Goal: Task Accomplishment & Management: Complete application form

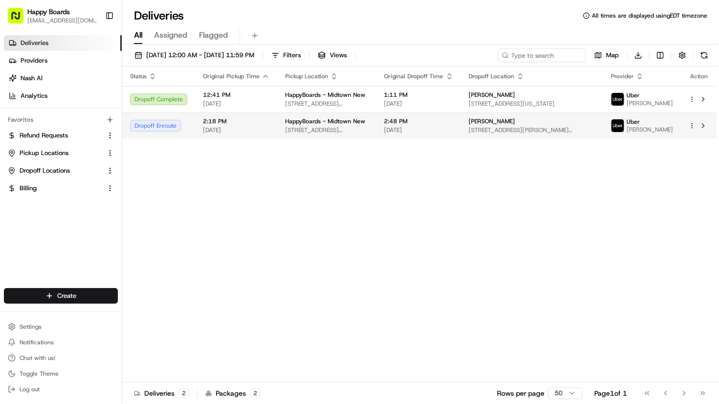
click at [286, 125] on span "HappyBoards - Midtown New" at bounding box center [325, 121] width 80 height 8
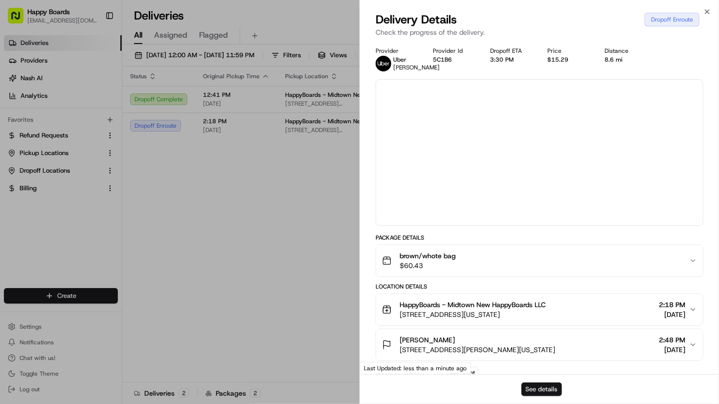
click at [539, 386] on button "See details" at bounding box center [541, 389] width 41 height 14
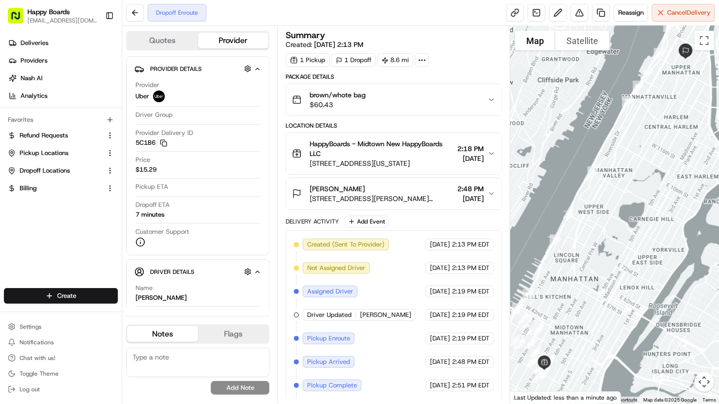
click at [681, 30] on div at bounding box center [614, 215] width 209 height 378
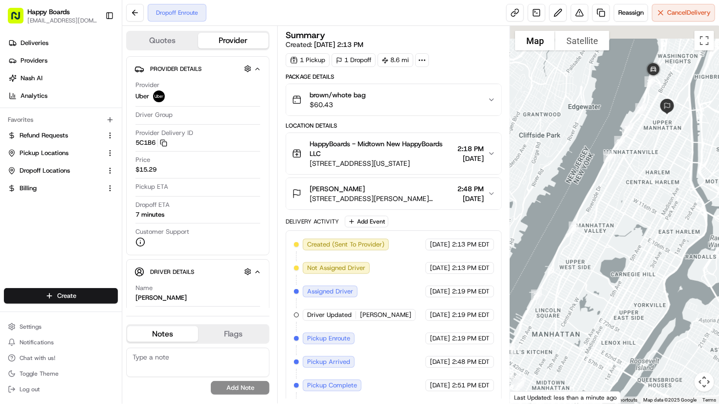
drag, startPoint x: 570, startPoint y: 245, endPoint x: 535, endPoint y: 327, distance: 89.4
click at [535, 327] on div at bounding box center [614, 215] width 209 height 378
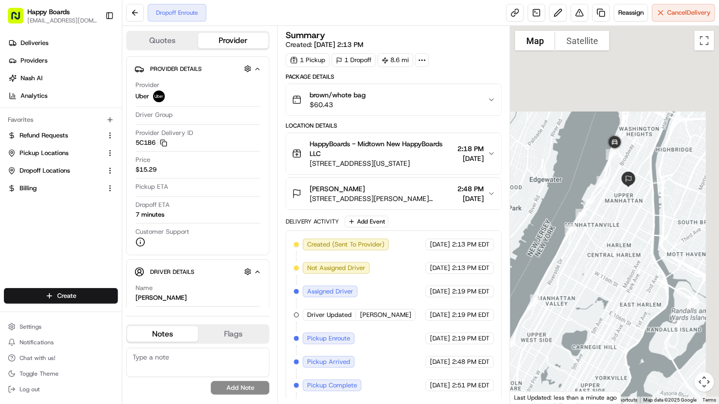
drag, startPoint x: 626, startPoint y: 231, endPoint x: 620, endPoint y: 243, distance: 13.8
click at [621, 243] on div at bounding box center [614, 215] width 209 height 378
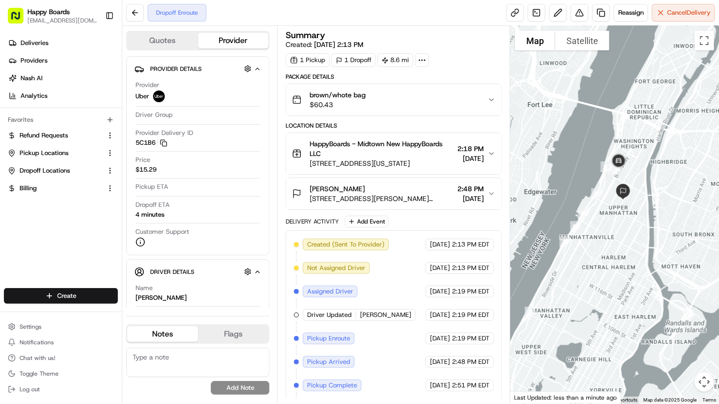
click at [689, 104] on div at bounding box center [614, 215] width 209 height 378
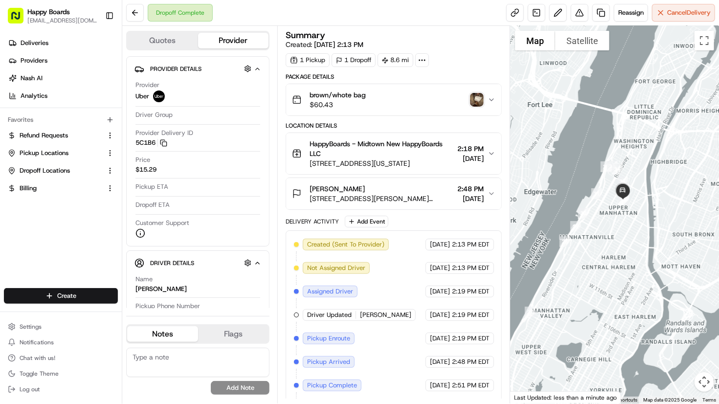
click at [473, 102] on img "button" at bounding box center [477, 100] width 14 height 14
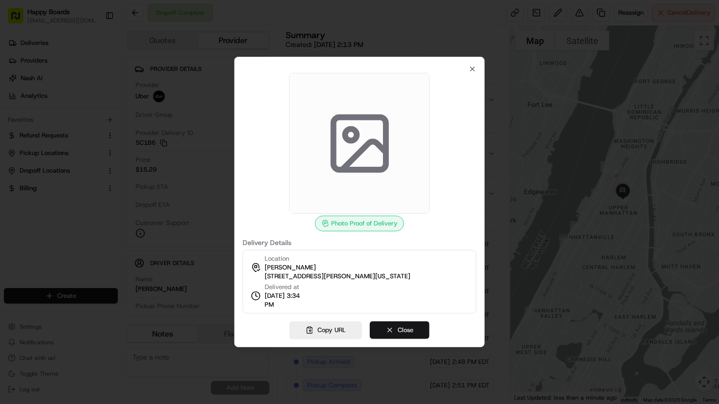
click at [403, 327] on button "Close" at bounding box center [400, 330] width 60 height 18
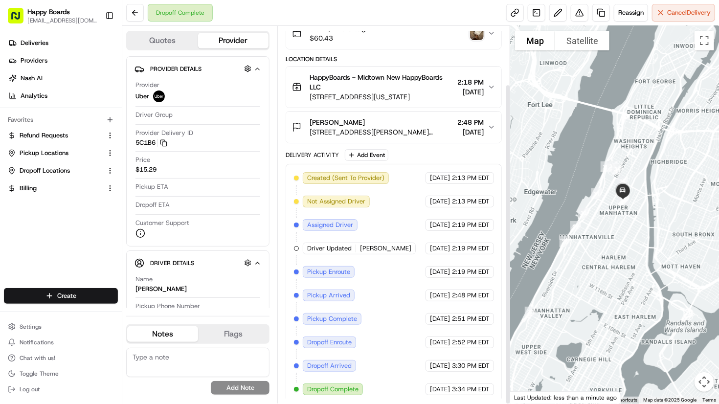
scroll to position [68, 0]
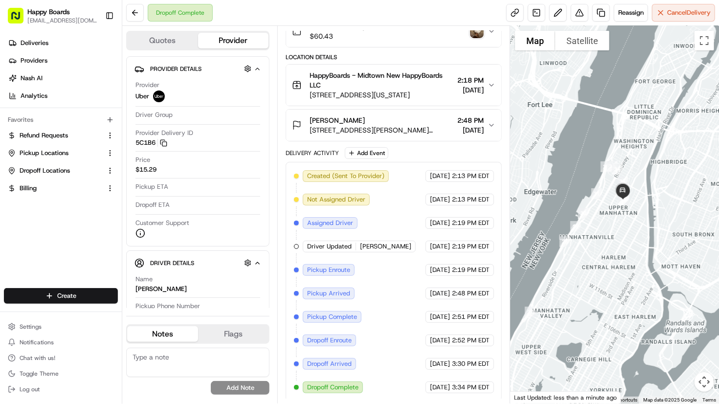
click at [689, 120] on div at bounding box center [614, 215] width 209 height 378
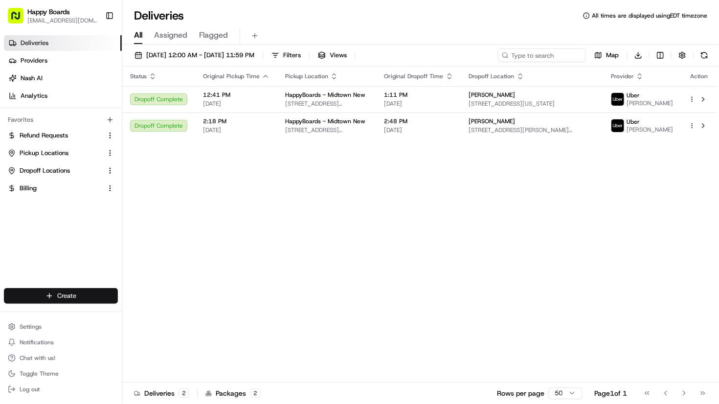
click at [87, 288] on html "Happy Boards ankit@a7v.co Toggle Sidebar Deliveries Providers Nash AI Analytics…" at bounding box center [359, 202] width 719 height 404
click at [139, 308] on link "Delivery" at bounding box center [176, 314] width 109 height 18
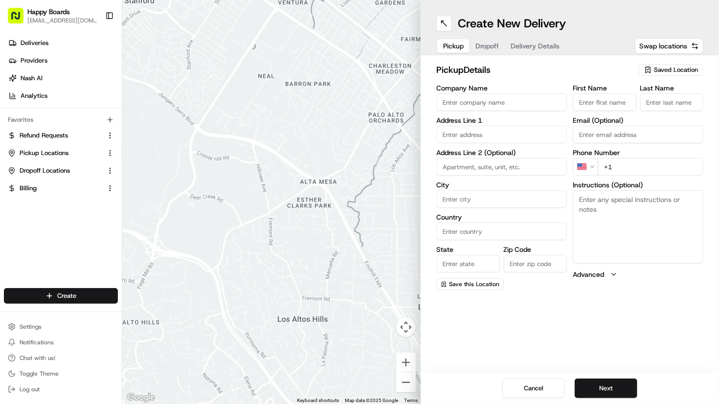
click at [680, 67] on span "Saved Location" at bounding box center [676, 70] width 44 height 9
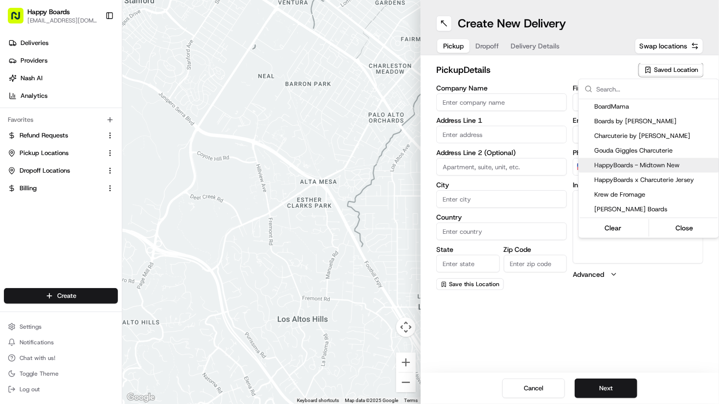
click at [664, 163] on span "HappyBoards - Midtown New" at bounding box center [654, 165] width 120 height 9
type input "HappyBoards - Midtown New"
type input "112 W 25th St"
type input "New York"
type input "US"
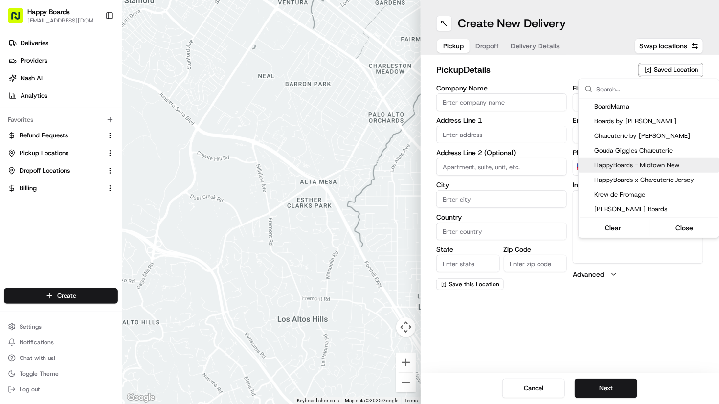
type input "NY"
type input "10001"
type input "HappyBoards"
type input "LLC"
type input "kitchen@a7v.co"
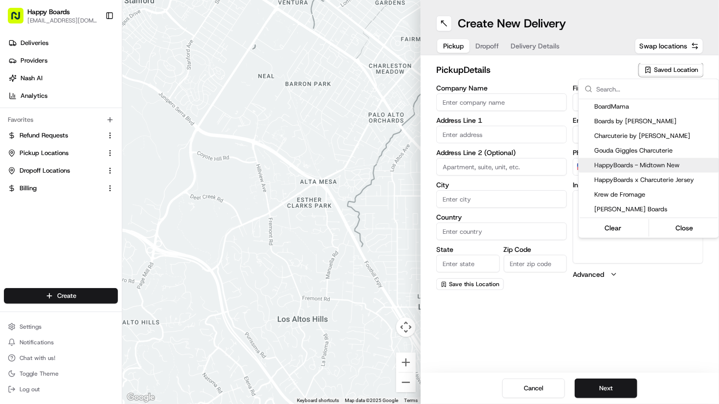
type input "+1 757 798 8095"
type textarea "Enter the hotel lobby and proceed to “Carne Restaurant”. HappyBoards staff memb…"
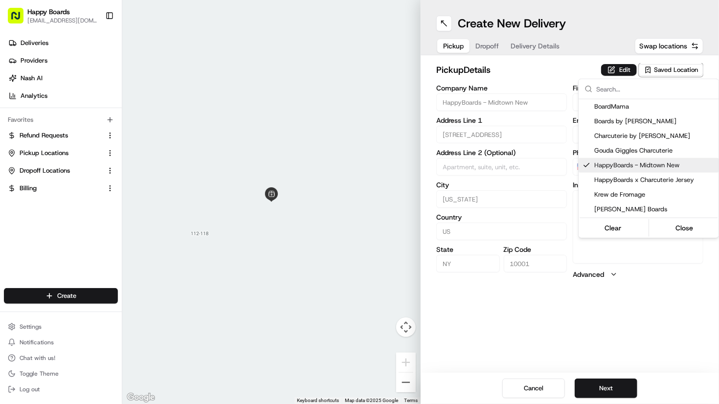
click at [620, 392] on html "Happy Boards ankit@a7v.co Toggle Sidebar Deliveries Providers Nash AI Analytics…" at bounding box center [359, 202] width 719 height 404
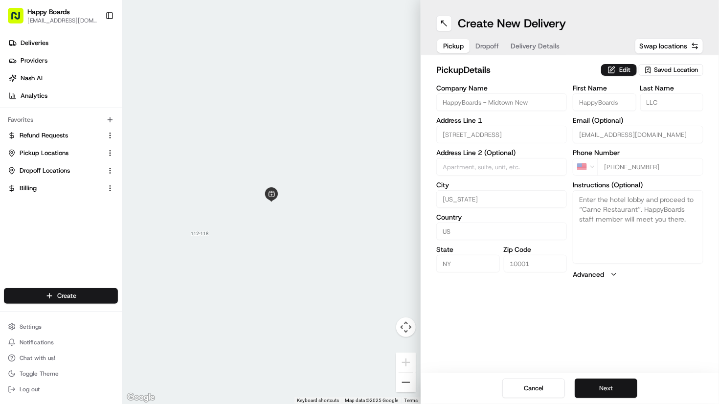
click at [620, 388] on button "Next" at bounding box center [606, 388] width 63 height 20
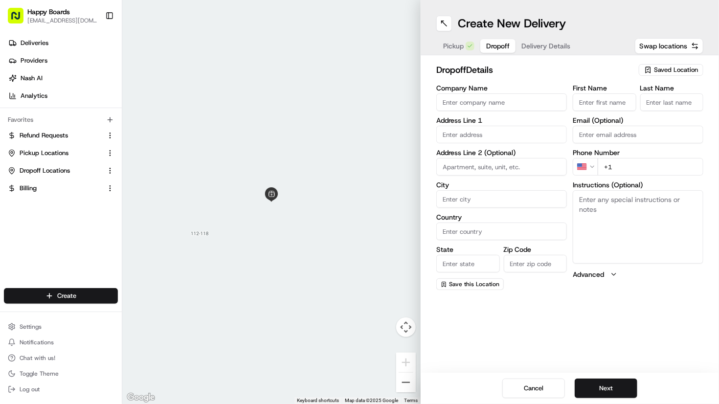
click at [690, 147] on div "First Name Last Name Email (Optional) Phone Number US +1 Instructions (Optional…" at bounding box center [638, 187] width 131 height 205
click at [686, 161] on input "+1" at bounding box center [651, 167] width 106 height 18
paste input "908 489 0849"
type input "+1 908 489 0849"
drag, startPoint x: 518, startPoint y: 106, endPoint x: 523, endPoint y: 96, distance: 10.9
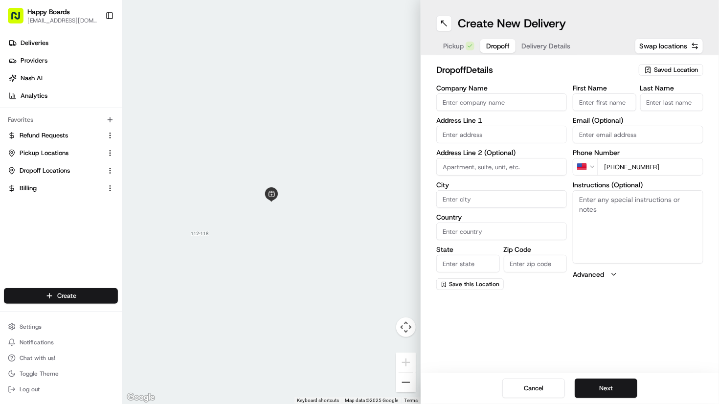
click at [519, 104] on input "Company Name" at bounding box center [501, 102] width 131 height 18
type input "Beth"
type input "B"
click at [596, 102] on input "First Name" at bounding box center [605, 102] width 64 height 18
type input "Beth"
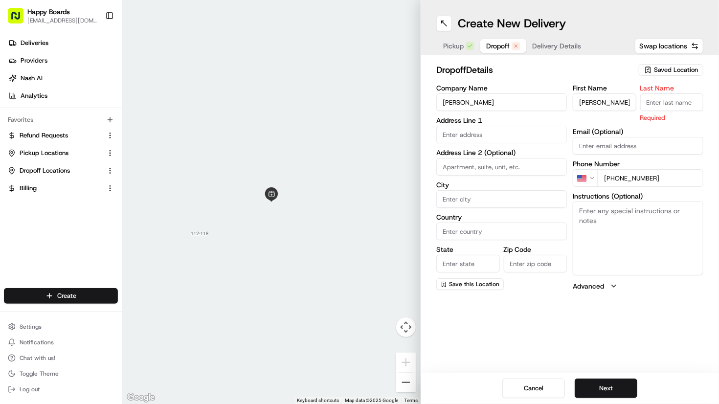
click at [699, 141] on input "Email (Optional)" at bounding box center [638, 146] width 131 height 18
click at [509, 129] on input "text" at bounding box center [501, 135] width 131 height 18
paste input "73 Monitor St, Brooklyn, NY 11222"
click at [512, 161] on div "73 Monitor St, Brooklyn, NY 11222" at bounding box center [502, 155] width 126 height 15
type input "73 Monitor St, Brooklyn, NY 11222, USA"
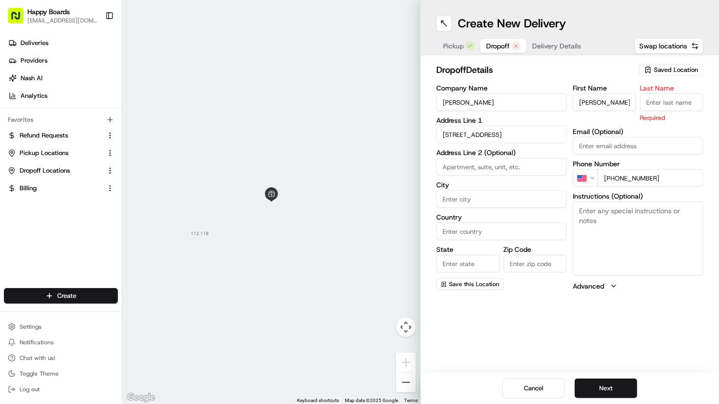
type input "Brooklyn"
type input "United States"
type input "NY"
type input "11222"
type input "73 Monitor Street"
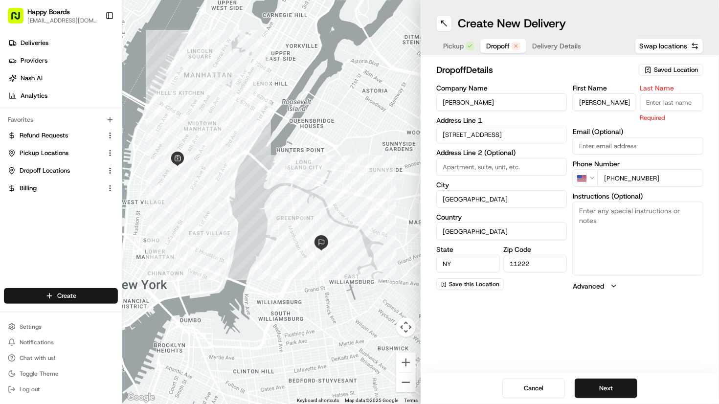
click at [677, 108] on input "Last Name" at bounding box center [672, 102] width 64 height 18
click at [536, 109] on input "Beth" at bounding box center [501, 102] width 131 height 18
paste input "Fliegler"
type input "[PERSON_NAME]"
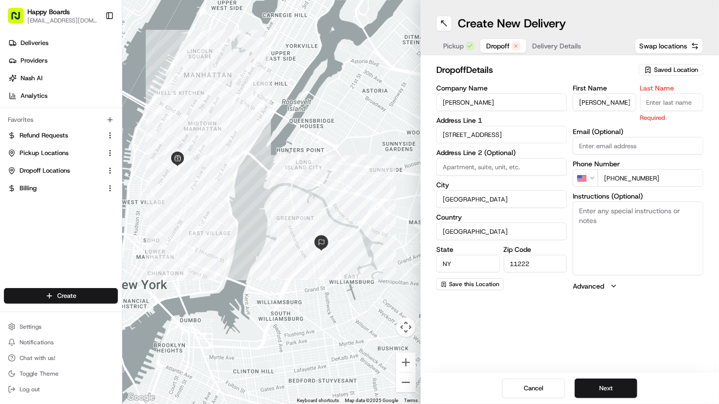
click at [608, 106] on input "Beth" at bounding box center [605, 102] width 64 height 18
paste input "Fliegler"
click at [623, 104] on input "[PERSON_NAME]" at bounding box center [605, 102] width 64 height 18
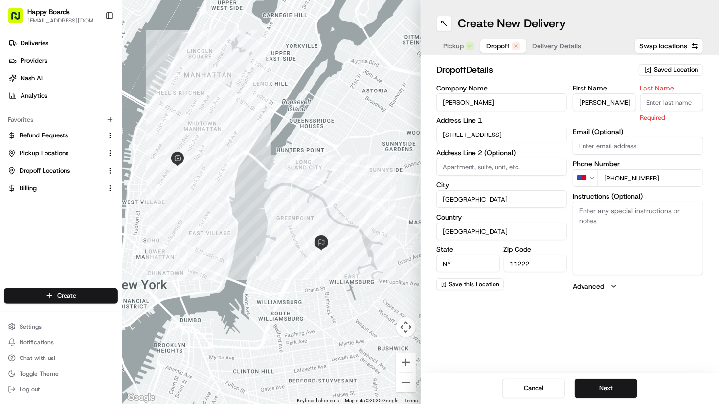
click at [623, 104] on input "[PERSON_NAME]" at bounding box center [605, 102] width 64 height 18
type input "Beth"
click at [656, 104] on input "Last Name" at bounding box center [672, 102] width 64 height 18
paste input "Fliegler"
type input "Fliegler"
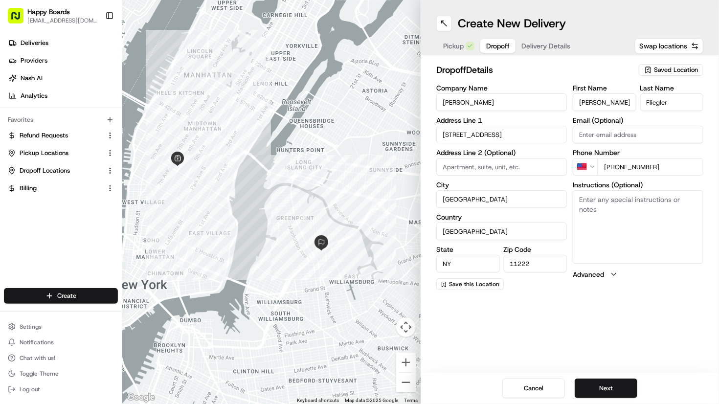
click at [713, 222] on div "dropoff Details Saved Location Company Name Beth Fliegler Address Line 1 73 Mon…" at bounding box center [570, 176] width 298 height 243
click at [692, 216] on textarea "Instructions (Optional)" at bounding box center [638, 226] width 131 height 73
click at [491, 167] on input at bounding box center [501, 167] width 131 height 18
paste input "Apartment 2"
type input "Apartment 2"
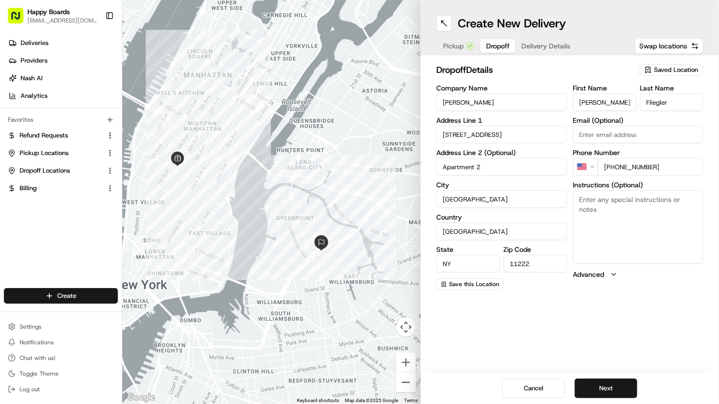
click at [709, 247] on div "dropoff Details Saved Location Company Name Beth Fliegler Address Line 1 73 Mon…" at bounding box center [570, 176] width 298 height 243
click at [696, 239] on textarea "Instructions (Optional)" at bounding box center [638, 226] width 131 height 73
paste textarea "Buzz Apt 2 to be let into the building and deliver inside upstairs to Apartment…"
paste textarea "Se alquilará Buzz Apt 2 al edificio y se entregará en el piso superior del apar…"
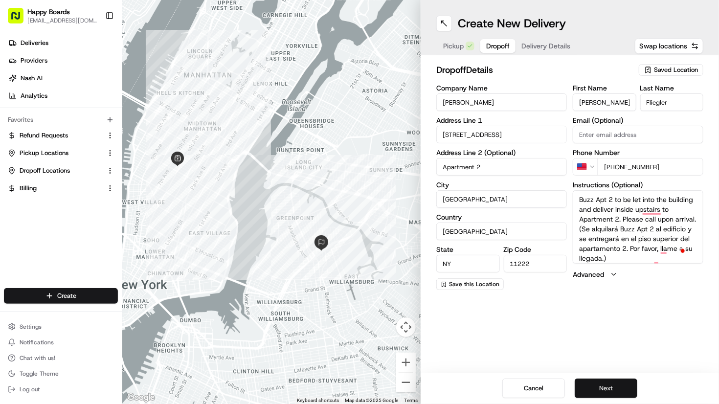
type textarea "Buzz Apt 2 to be let into the building and deliver inside upstairs to Apartment…"
click at [629, 388] on button "Next" at bounding box center [606, 388] width 63 height 20
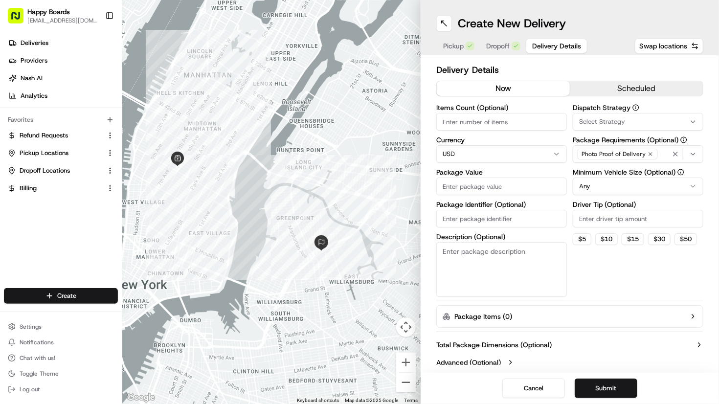
click at [509, 122] on input "Items Count (Optional)" at bounding box center [501, 122] width 131 height 18
type input "1"
click at [615, 186] on html "Happy Boards ankit@a7v.co Toggle Sidebar Deliveries Providers Nash AI Analytics…" at bounding box center [359, 202] width 719 height 404
click at [487, 249] on textarea "Description (Optional)" at bounding box center [501, 269] width 131 height 55
type textarea "brown bag"
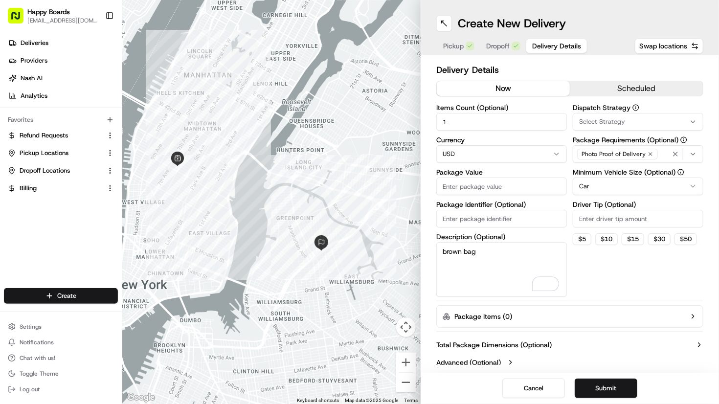
drag, startPoint x: 686, startPoint y: 22, endPoint x: 622, endPoint y: 9, distance: 65.2
click at [686, 22] on div "Create New Delivery" at bounding box center [569, 24] width 267 height 16
drag, startPoint x: 679, startPoint y: 217, endPoint x: 677, endPoint y: 225, distance: 8.5
click at [679, 218] on input "Driver Tip (Optional)" at bounding box center [638, 219] width 131 height 18
click at [614, 236] on button "$ 10" at bounding box center [606, 239] width 22 height 12
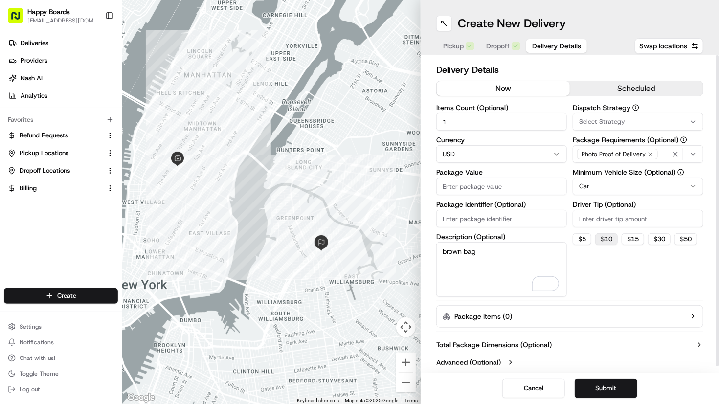
type input "10"
click at [517, 187] on input "Package Value" at bounding box center [501, 187] width 131 height 18
paste input "103.29"
type input "103.29"
click at [692, 276] on div "Dispatch Strategy Select Strategy Package Requirements (Optional) Photo Proof o…" at bounding box center [638, 200] width 131 height 193
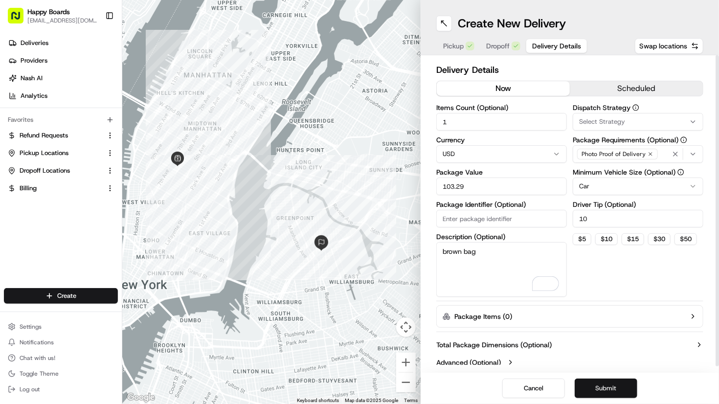
click at [616, 384] on button "Submit" at bounding box center [606, 388] width 63 height 20
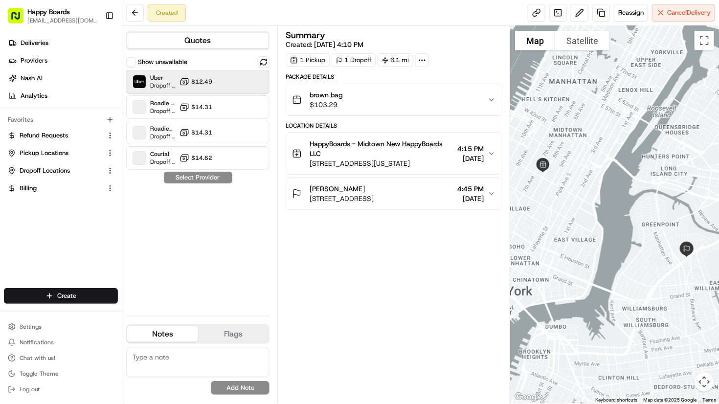
click at [207, 88] on div "Uber Dropoff ETA 1 hour $12.49" at bounding box center [197, 81] width 143 height 23
click at [220, 182] on button "Assign Provider" at bounding box center [197, 178] width 69 height 12
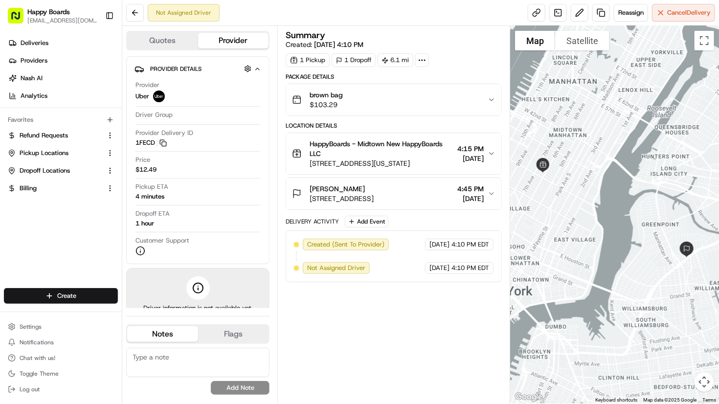
click at [699, 171] on div at bounding box center [614, 215] width 209 height 378
click at [490, 194] on icon "button" at bounding box center [492, 194] width 8 height 8
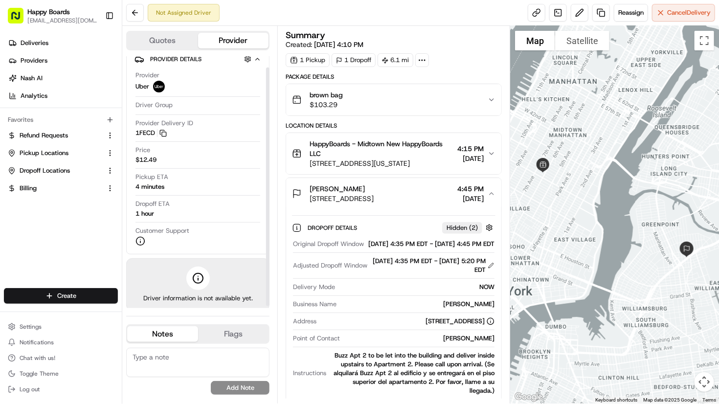
scroll to position [14, 0]
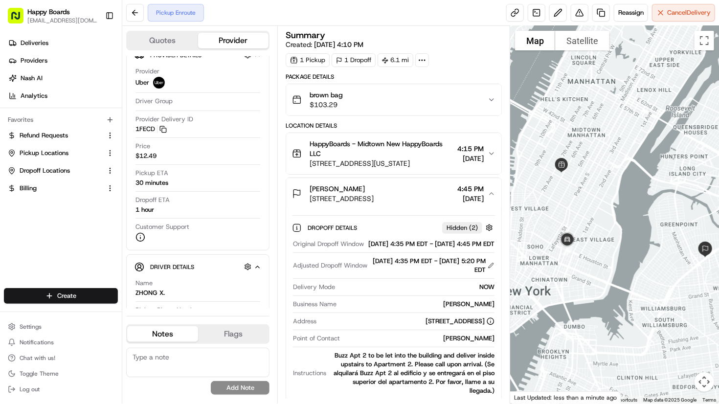
drag, startPoint x: 557, startPoint y: 207, endPoint x: 584, endPoint y: 210, distance: 27.1
click at [584, 209] on div at bounding box center [614, 215] width 209 height 378
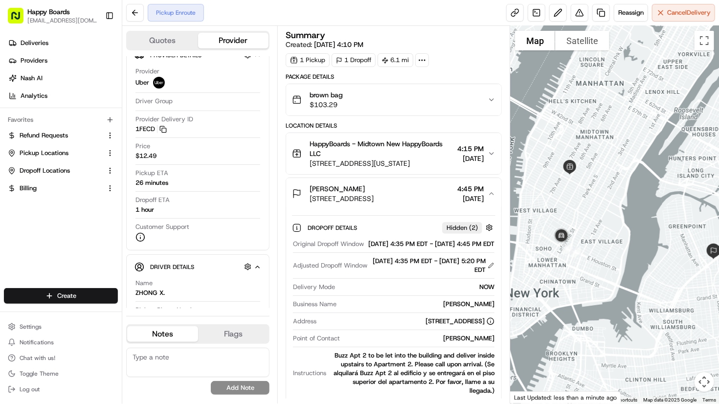
click at [693, 198] on div at bounding box center [614, 215] width 209 height 378
click at [528, 106] on div at bounding box center [614, 215] width 209 height 378
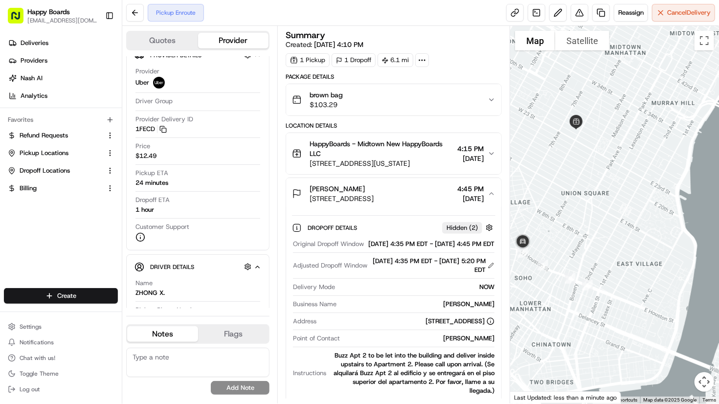
drag, startPoint x: 575, startPoint y: 219, endPoint x: 588, endPoint y: 220, distance: 13.2
click at [588, 220] on div at bounding box center [614, 215] width 209 height 378
click at [691, 67] on div at bounding box center [614, 215] width 209 height 378
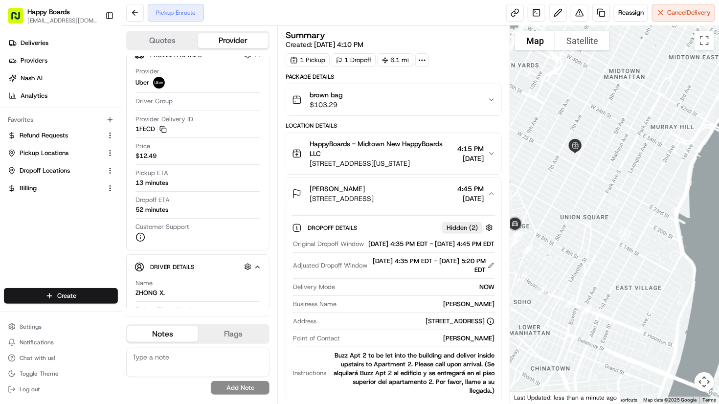
drag, startPoint x: 579, startPoint y: 227, endPoint x: 579, endPoint y: 251, distance: 24.0
click at [579, 251] on div at bounding box center [614, 215] width 209 height 378
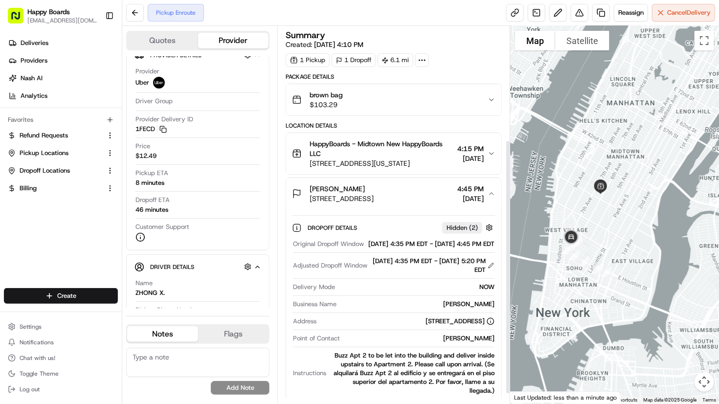
scroll to position [183, 0]
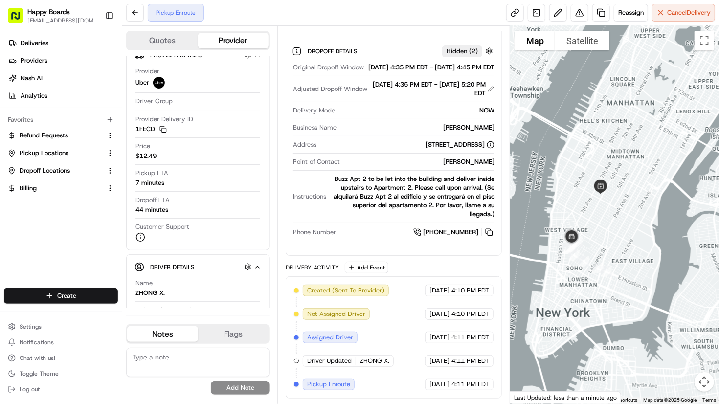
click at [661, 69] on div at bounding box center [614, 215] width 209 height 378
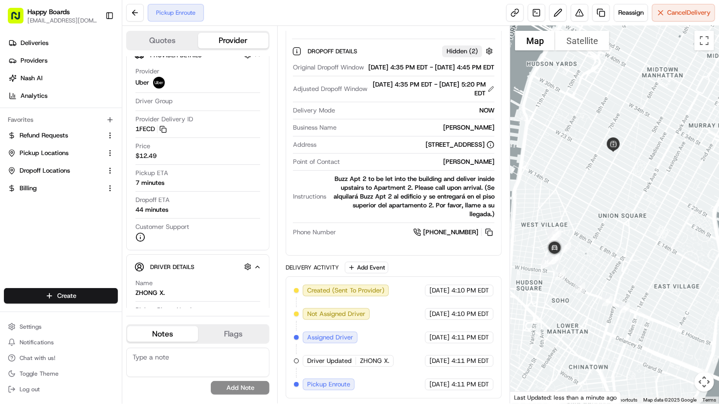
drag, startPoint x: 604, startPoint y: 231, endPoint x: 609, endPoint y: 220, distance: 12.3
click at [609, 220] on div at bounding box center [614, 215] width 209 height 378
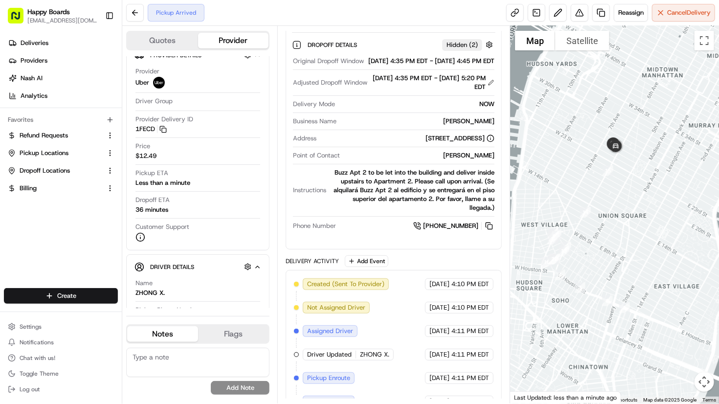
click at [680, 92] on div at bounding box center [614, 215] width 209 height 378
click at [697, 87] on div at bounding box center [614, 215] width 209 height 378
click at [698, 91] on div at bounding box center [614, 215] width 209 height 378
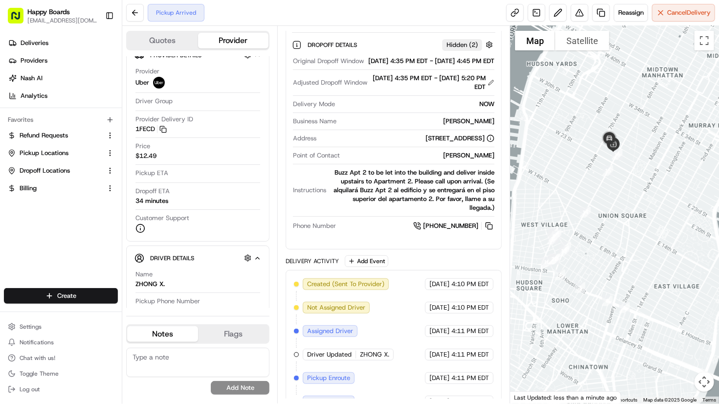
click at [678, 55] on div at bounding box center [614, 215] width 209 height 378
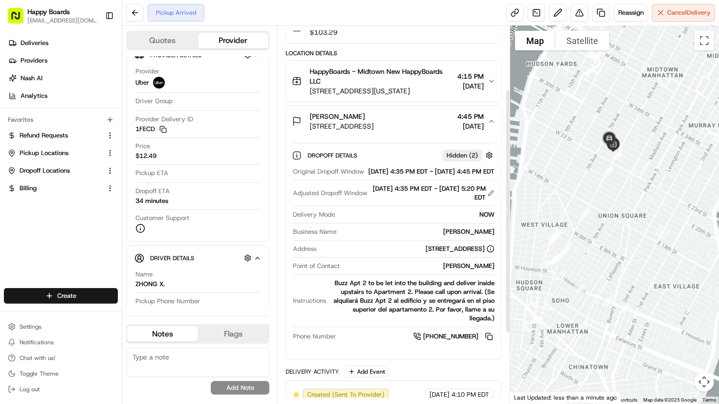
scroll to position [98, 0]
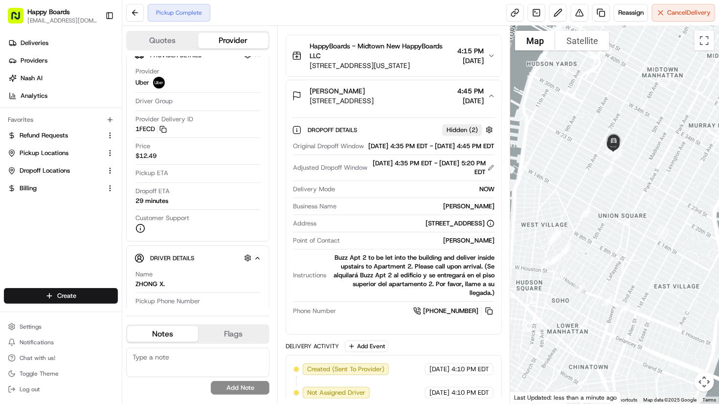
click at [688, 107] on div at bounding box center [614, 215] width 209 height 378
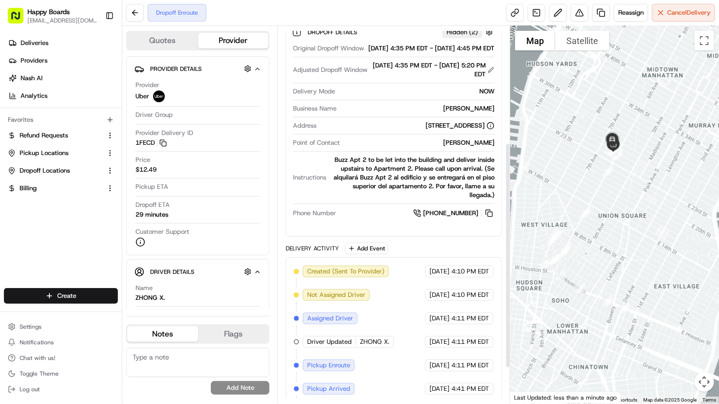
scroll to position [0, 0]
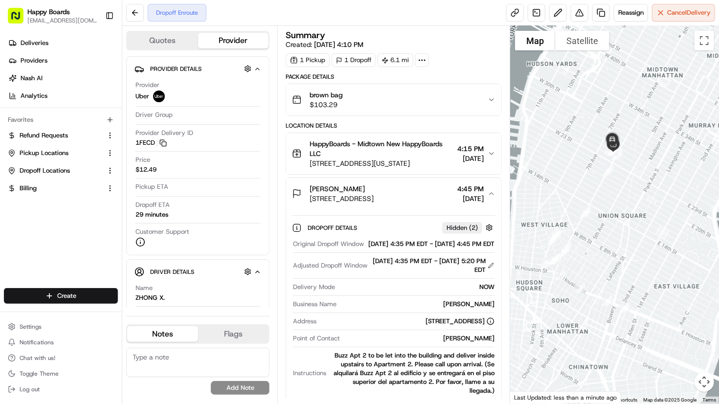
click at [598, 71] on div at bounding box center [614, 215] width 209 height 378
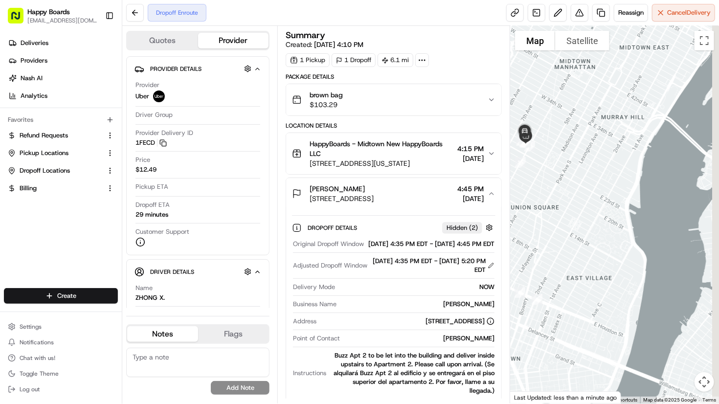
drag, startPoint x: 655, startPoint y: 217, endPoint x: 566, endPoint y: 207, distance: 90.0
click at [566, 207] on div at bounding box center [614, 215] width 209 height 378
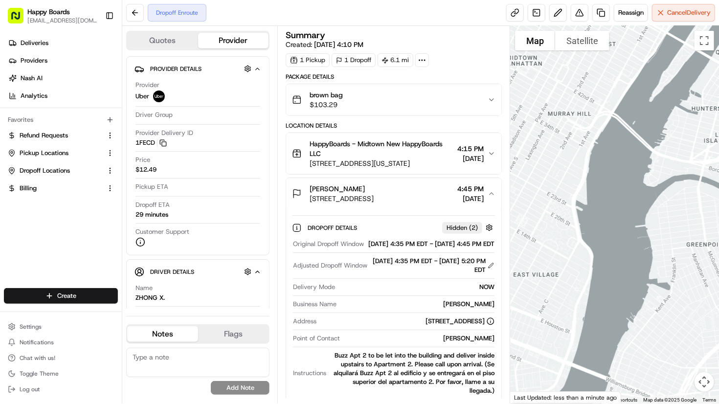
drag, startPoint x: 608, startPoint y: 207, endPoint x: 534, endPoint y: 191, distance: 75.5
click at [534, 191] on div at bounding box center [614, 215] width 209 height 378
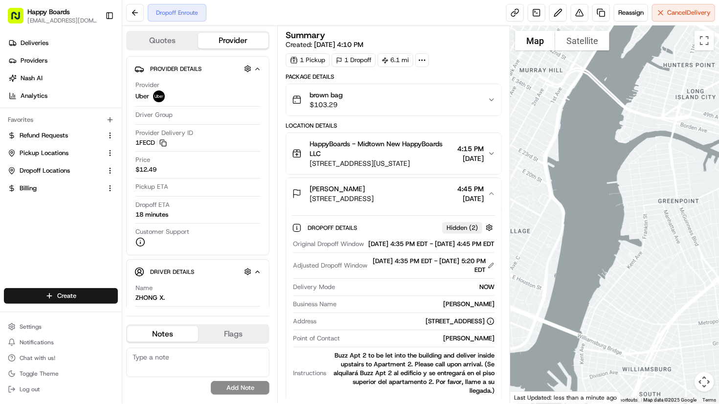
drag, startPoint x: 603, startPoint y: 225, endPoint x: 589, endPoint y: 222, distance: 15.1
click at [591, 223] on div at bounding box center [614, 215] width 209 height 378
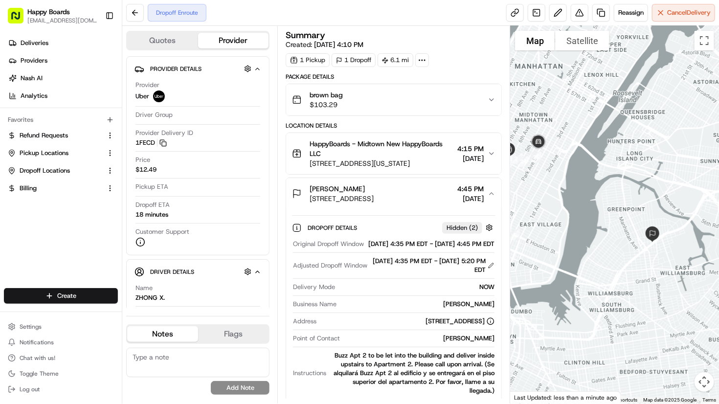
click at [677, 71] on div at bounding box center [614, 215] width 209 height 378
drag, startPoint x: 683, startPoint y: 138, endPoint x: 654, endPoint y: 151, distance: 31.3
click at [683, 138] on div at bounding box center [614, 215] width 209 height 378
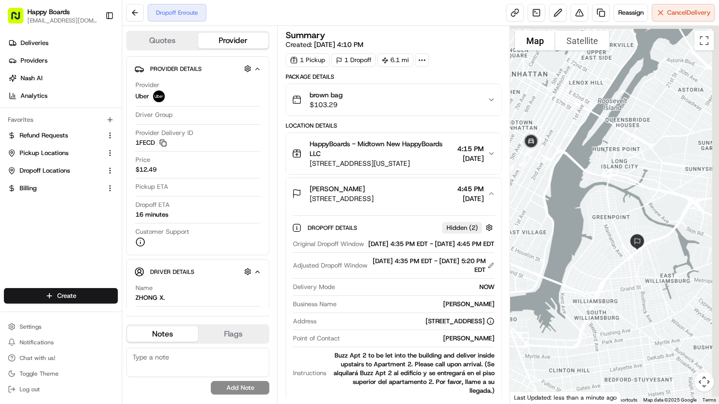
drag, startPoint x: 563, startPoint y: 229, endPoint x: 546, endPoint y: 239, distance: 19.7
click at [546, 239] on div at bounding box center [614, 215] width 209 height 378
click at [616, 223] on div at bounding box center [614, 215] width 209 height 378
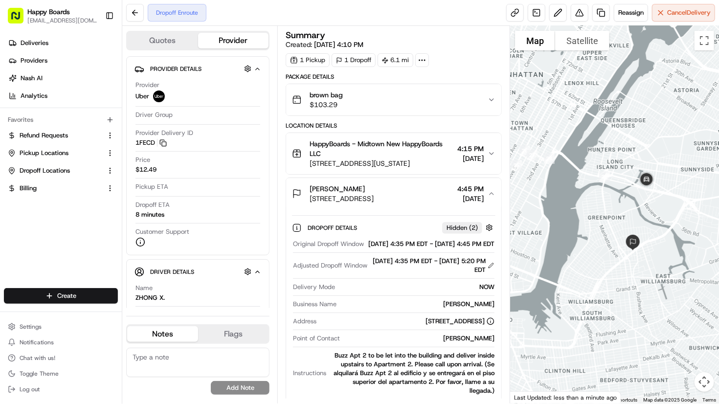
click at [676, 67] on div at bounding box center [614, 215] width 209 height 378
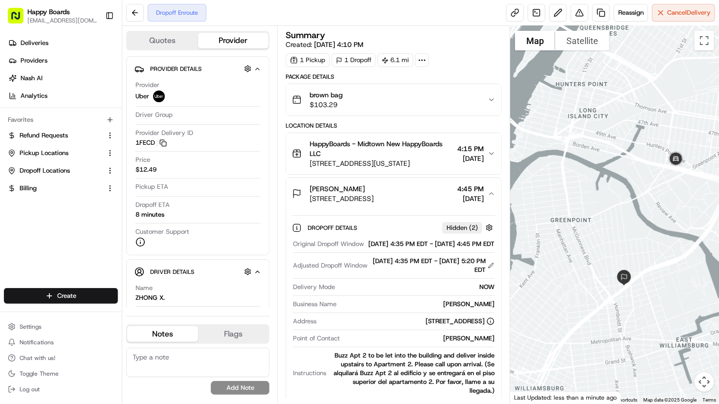
click at [694, 221] on div at bounding box center [614, 215] width 209 height 378
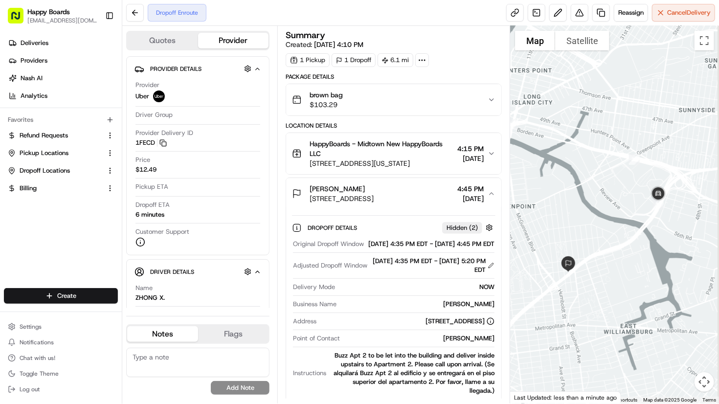
drag, startPoint x: 640, startPoint y: 215, endPoint x: 583, endPoint y: 202, distance: 58.2
click at [583, 202] on div at bounding box center [614, 215] width 209 height 378
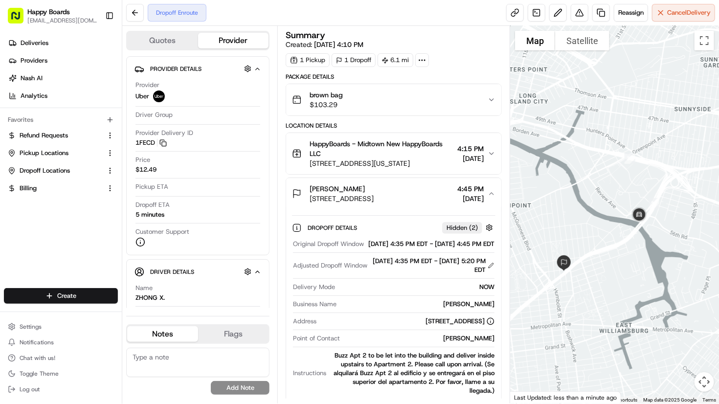
click at [698, 267] on div at bounding box center [614, 215] width 209 height 378
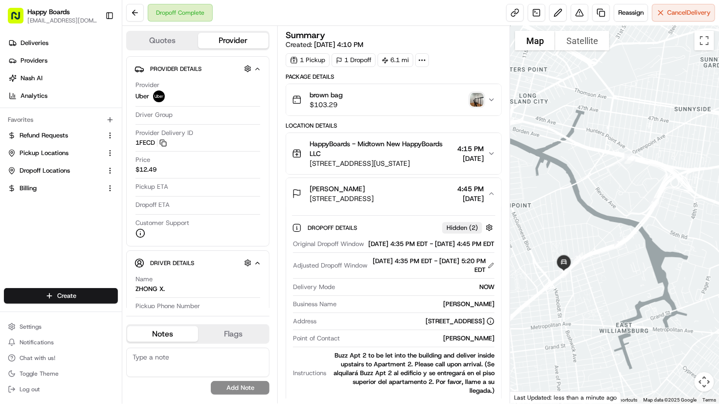
click at [479, 100] on img "button" at bounding box center [477, 100] width 14 height 14
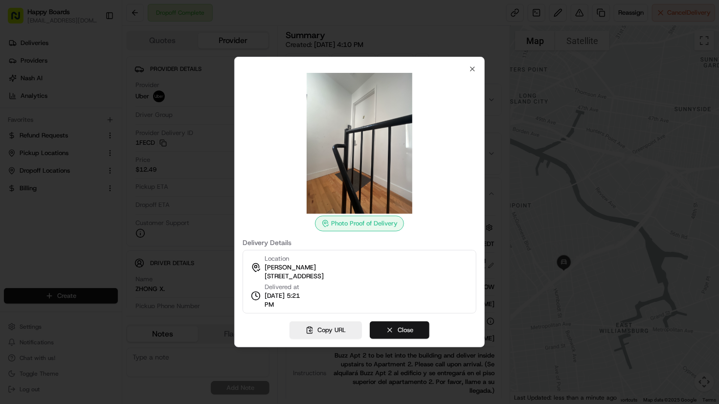
click at [410, 331] on button "Close" at bounding box center [400, 330] width 60 height 18
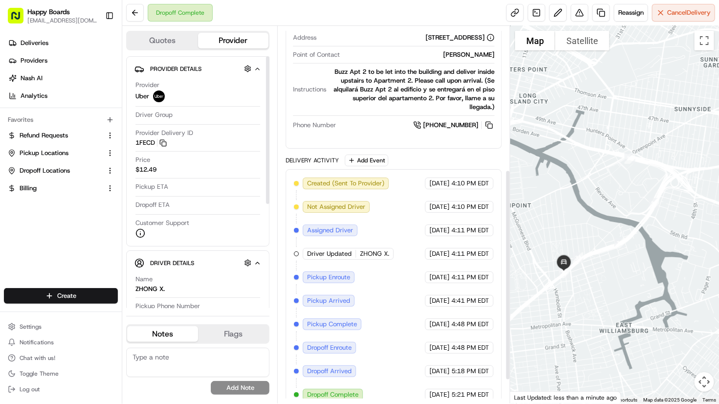
scroll to position [299, 0]
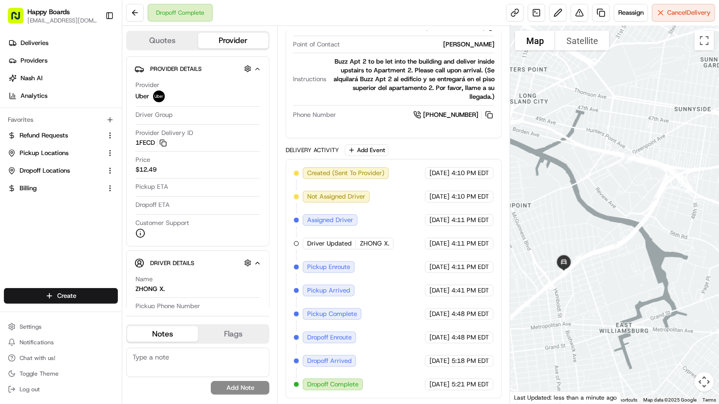
drag, startPoint x: 689, startPoint y: 89, endPoint x: 663, endPoint y: 81, distance: 26.5
click at [689, 89] on div at bounding box center [614, 215] width 209 height 378
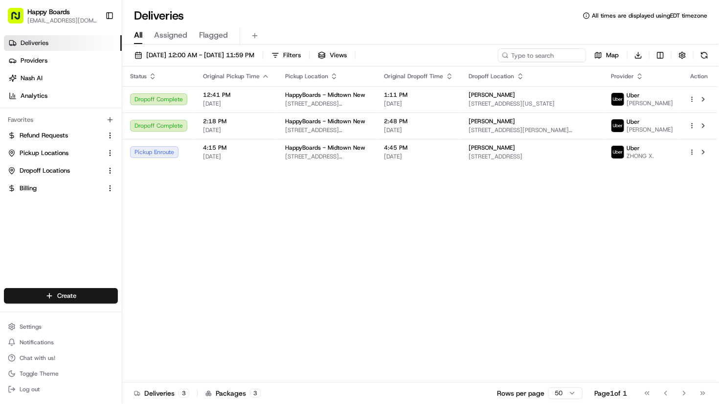
click at [683, 34] on div "All Assigned Flagged" at bounding box center [420, 35] width 597 height 17
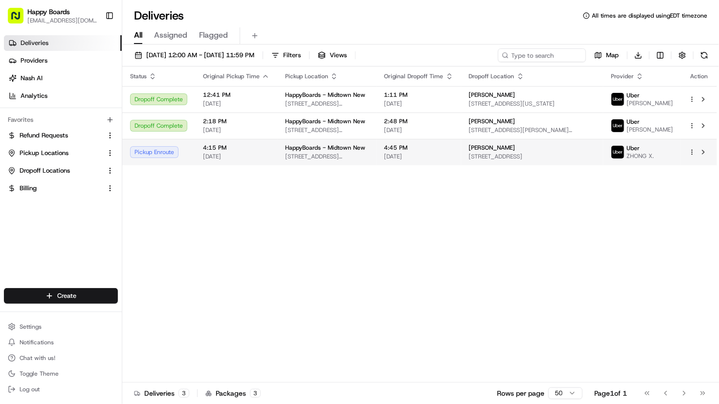
click at [352, 159] on span "[STREET_ADDRESS][US_STATE]" at bounding box center [327, 157] width 84 height 8
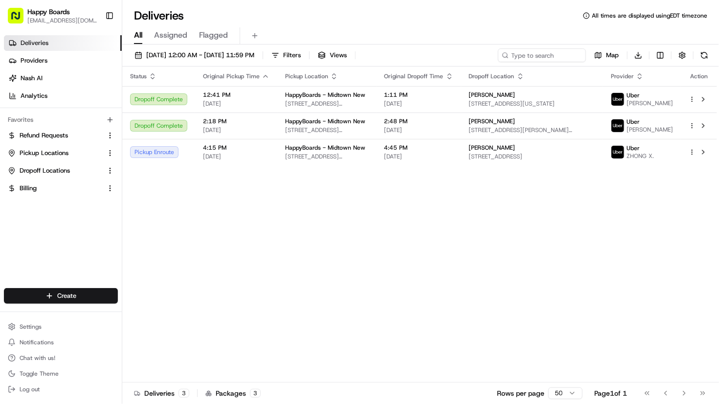
click at [699, 40] on div "All Assigned Flagged" at bounding box center [420, 35] width 597 height 17
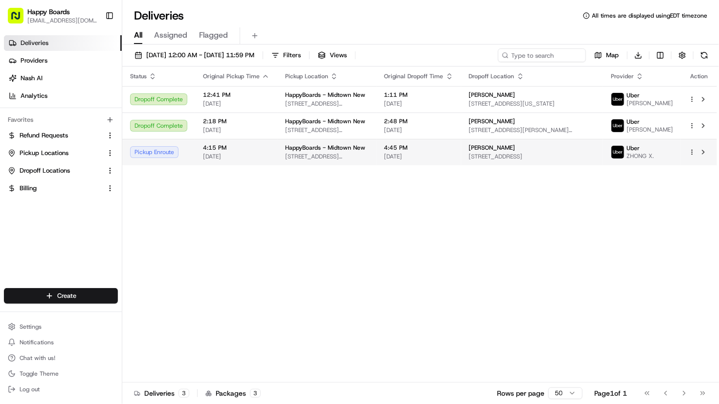
click at [329, 144] on td "HappyBoards - Midtown New [STREET_ADDRESS][US_STATE]" at bounding box center [326, 152] width 99 height 26
